Goal: Task Accomplishment & Management: Manage account settings

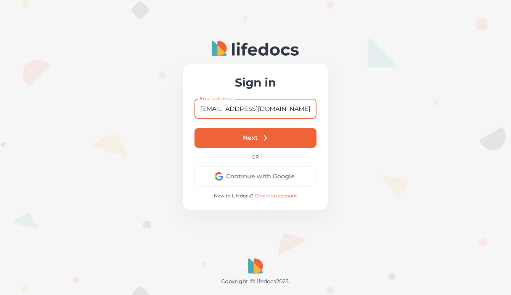
type input "[EMAIL_ADDRESS][DOMAIN_NAME]"
click at [262, 137] on icon "submit" at bounding box center [265, 138] width 8 height 8
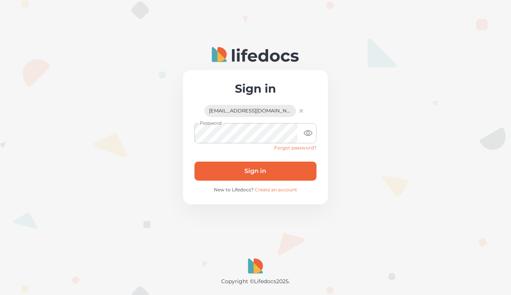
click at [259, 169] on button "Sign in" at bounding box center [256, 171] width 122 height 19
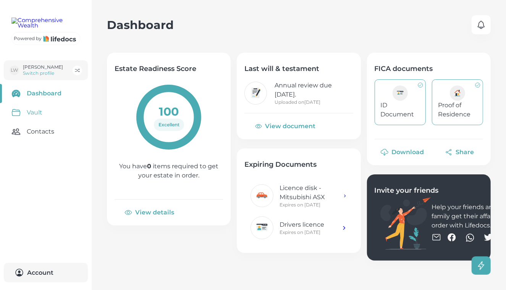
click at [42, 122] on link "Vault" at bounding box center [46, 112] width 92 height 19
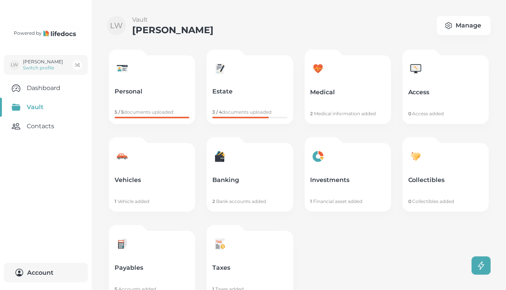
click at [354, 103] on link "Medical 2 Medical information added" at bounding box center [348, 89] width 86 height 69
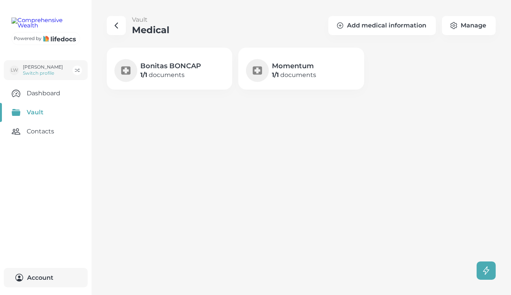
click at [182, 73] on p "1 / 1 documents" at bounding box center [170, 75] width 61 height 9
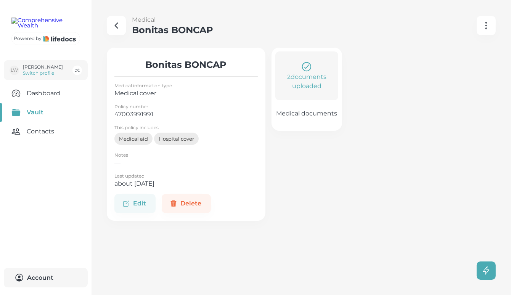
click at [316, 79] on p "2 documents uploaded" at bounding box center [306, 82] width 55 height 18
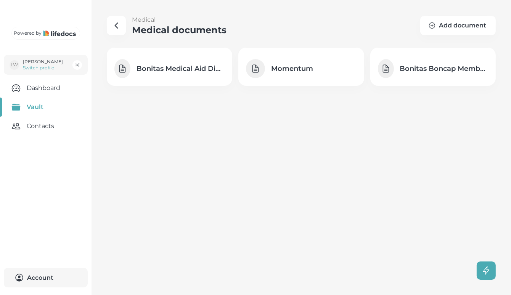
click at [201, 68] on h4 "Bonitas Medical Aid Digital Card" at bounding box center [181, 68] width 88 height 9
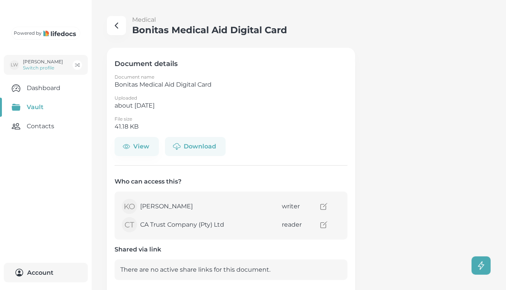
click at [193, 146] on button "Download" at bounding box center [195, 146] width 61 height 19
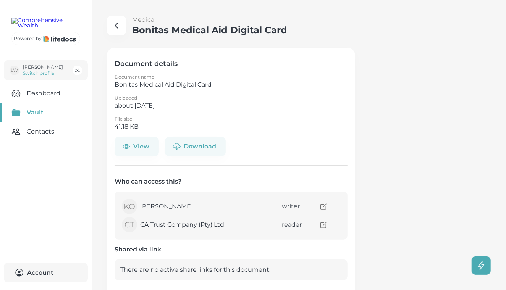
click at [119, 27] on icon "button" at bounding box center [116, 25] width 9 height 9
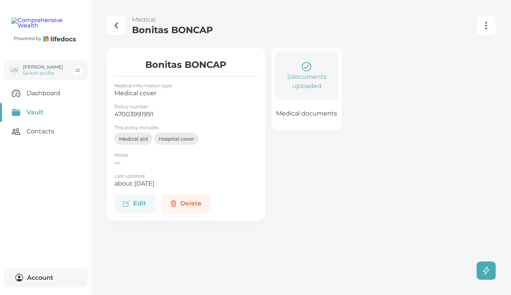
click at [328, 89] on p "2 documents uploaded" at bounding box center [306, 82] width 55 height 18
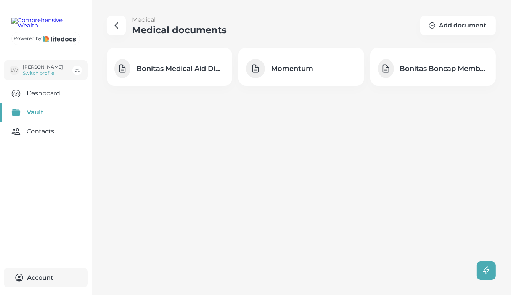
click at [430, 71] on h4 "Bonitas Boncap Membership Certificate" at bounding box center [444, 68] width 88 height 9
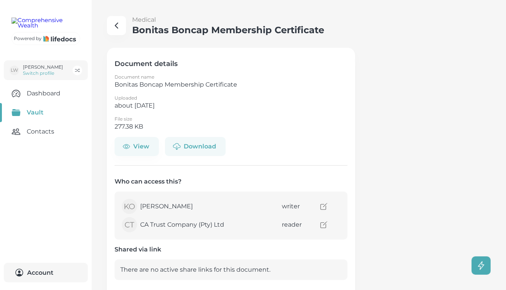
click at [214, 143] on button "Download" at bounding box center [195, 146] width 61 height 19
click at [49, 103] on link "Dashboard" at bounding box center [46, 93] width 92 height 19
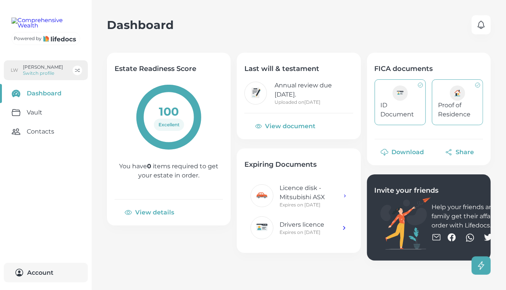
click at [45, 76] on p "Switch profile" at bounding box center [43, 73] width 40 height 6
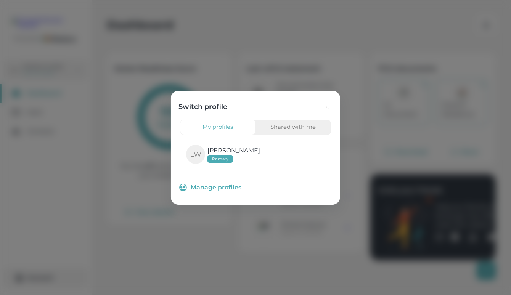
click at [326, 107] on icon "button" at bounding box center [328, 107] width 6 height 6
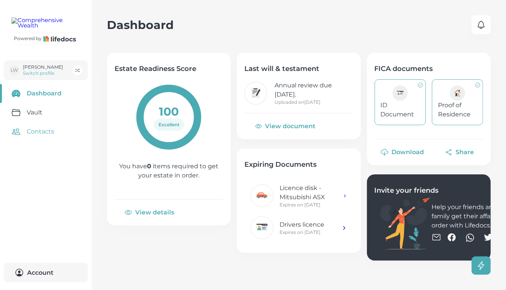
click at [38, 141] on link "Contacts" at bounding box center [46, 131] width 92 height 19
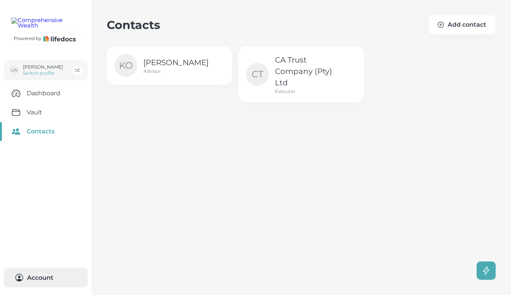
click at [41, 277] on button "Account 0" at bounding box center [46, 277] width 84 height 19
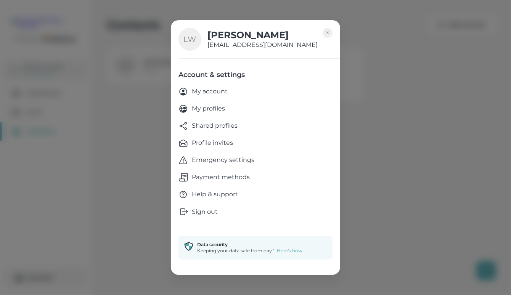
click at [216, 122] on p "Shared profiles" at bounding box center [215, 126] width 46 height 10
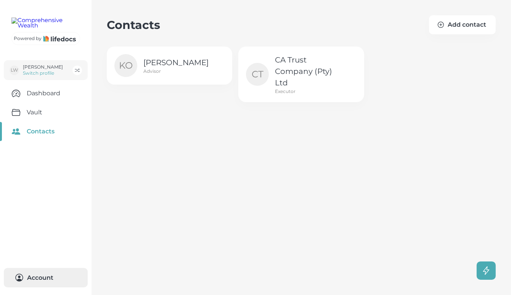
click at [41, 277] on button "Account 0" at bounding box center [46, 277] width 84 height 19
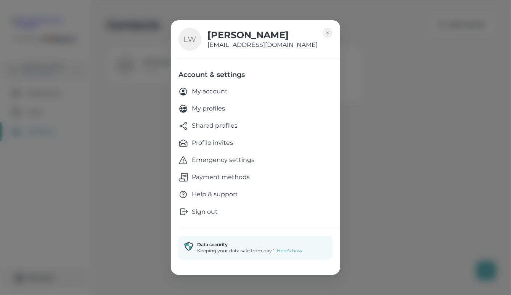
click at [216, 92] on p "My account" at bounding box center [210, 92] width 36 height 10
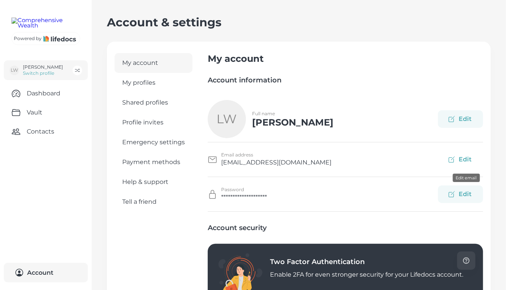
click at [473, 155] on button "Edit" at bounding box center [460, 160] width 45 height 18
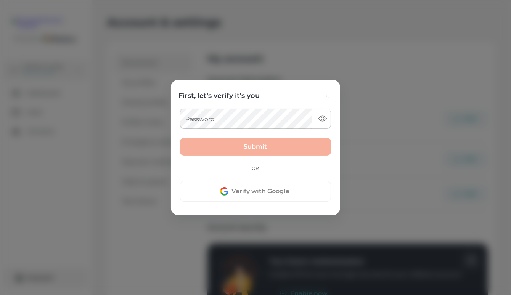
click at [329, 94] on icon "button" at bounding box center [328, 96] width 6 height 6
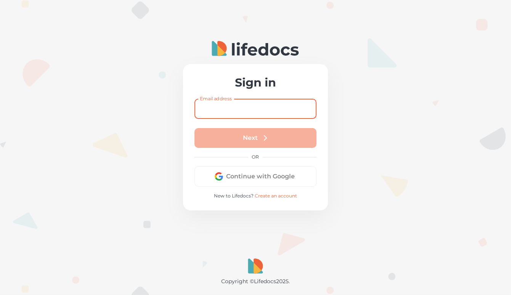
click at [264, 110] on input "Email address" at bounding box center [256, 109] width 122 height 20
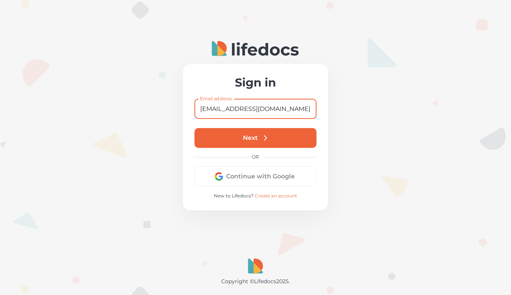
type input "[EMAIL_ADDRESS][DOMAIN_NAME]"
click at [267, 133] on button "Next" at bounding box center [256, 138] width 122 height 20
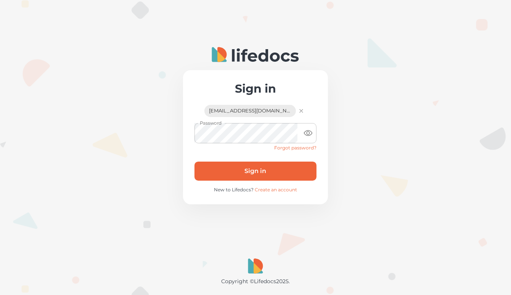
click at [308, 136] on icon "toggle password visibility" at bounding box center [308, 133] width 9 height 9
click at [368, 162] on div at bounding box center [255, 147] width 511 height 295
click at [275, 171] on button "Sign in" at bounding box center [256, 171] width 122 height 19
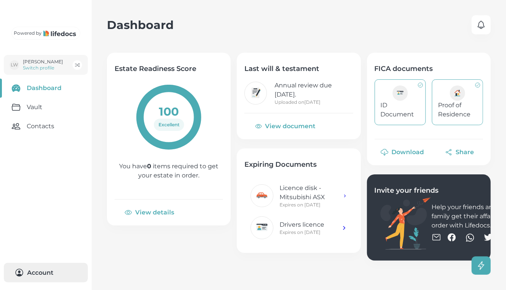
click at [39, 272] on button "Account 0" at bounding box center [46, 272] width 84 height 19
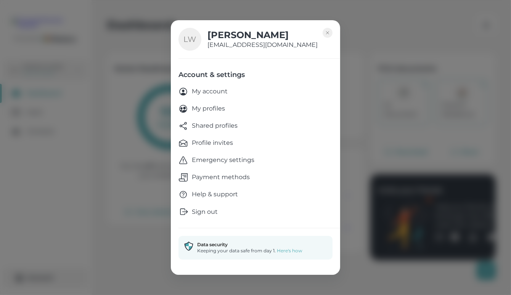
click at [216, 93] on p "My account" at bounding box center [210, 92] width 36 height 10
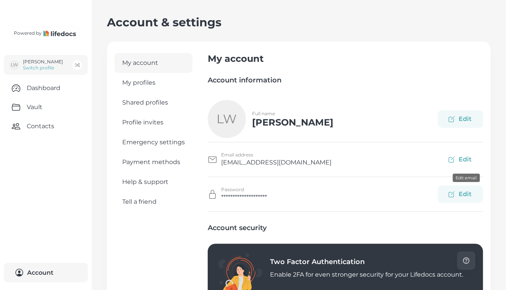
click at [466, 156] on button "Edit" at bounding box center [460, 160] width 45 height 18
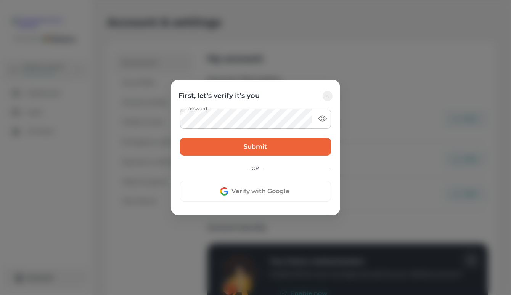
click at [371, 129] on div "First, let's verify it's you Password Password Submit OR Verify with Google" at bounding box center [255, 147] width 511 height 295
click at [268, 145] on button "Submit" at bounding box center [255, 147] width 151 height 18
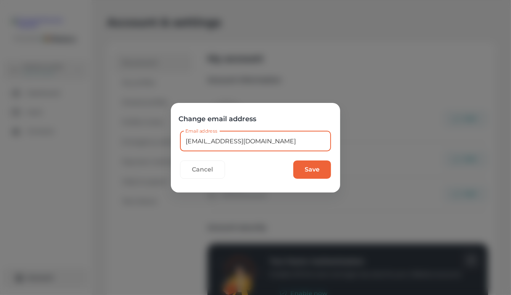
click at [256, 140] on input "[EMAIL_ADDRESS][DOMAIN_NAME]" at bounding box center [255, 141] width 151 height 20
type input "[EMAIL_ADDRESS][PERSON_NAME][DOMAIN_NAME]"
click at [309, 173] on button "Save" at bounding box center [312, 170] width 38 height 18
